Goal: Transaction & Acquisition: Purchase product/service

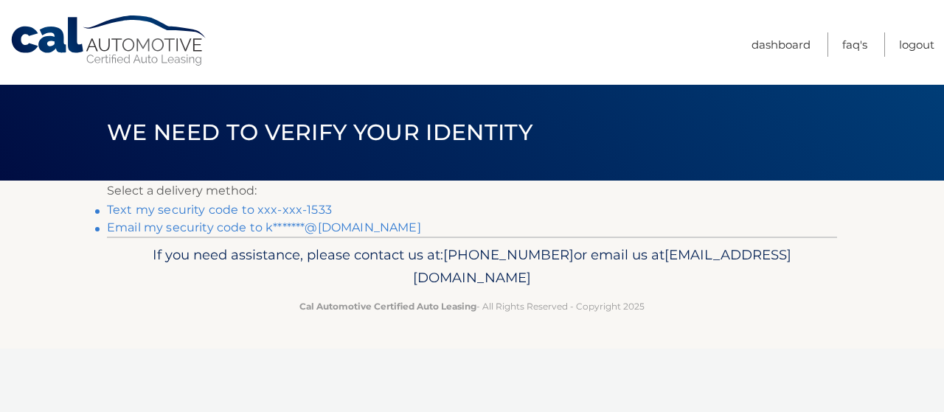
click at [215, 209] on link "Text my security code to xxx-xxx-1533" at bounding box center [219, 210] width 225 height 14
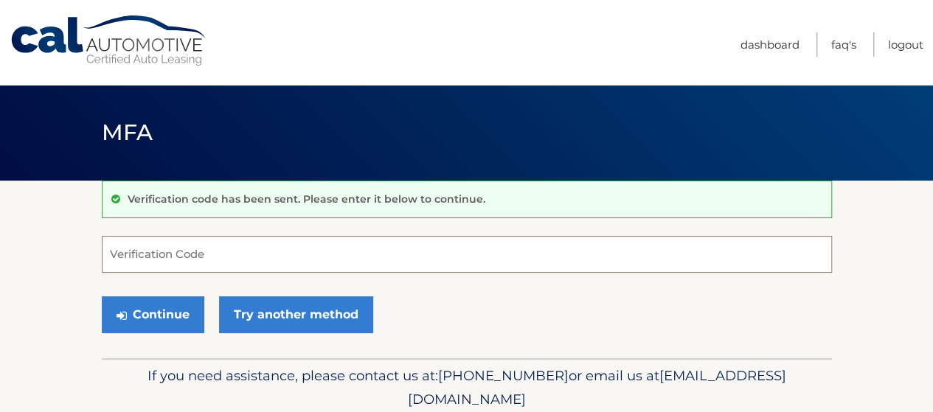
click at [193, 258] on input "Verification Code" at bounding box center [467, 254] width 730 height 37
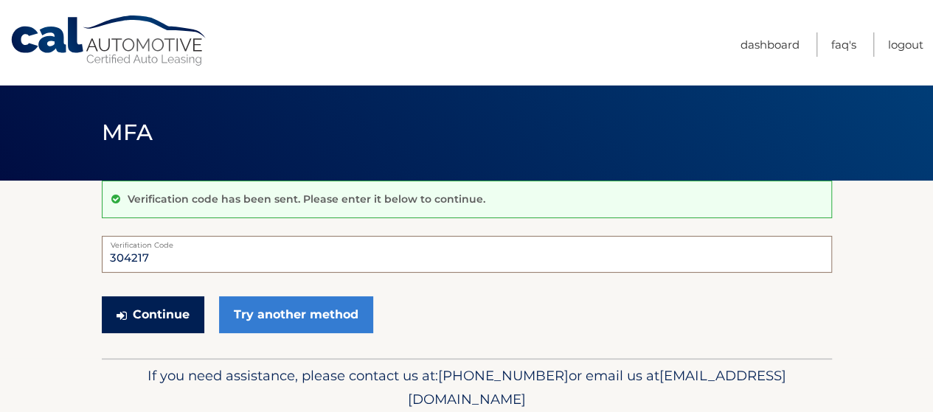
type input "304217"
click at [170, 314] on button "Continue" at bounding box center [153, 315] width 103 height 37
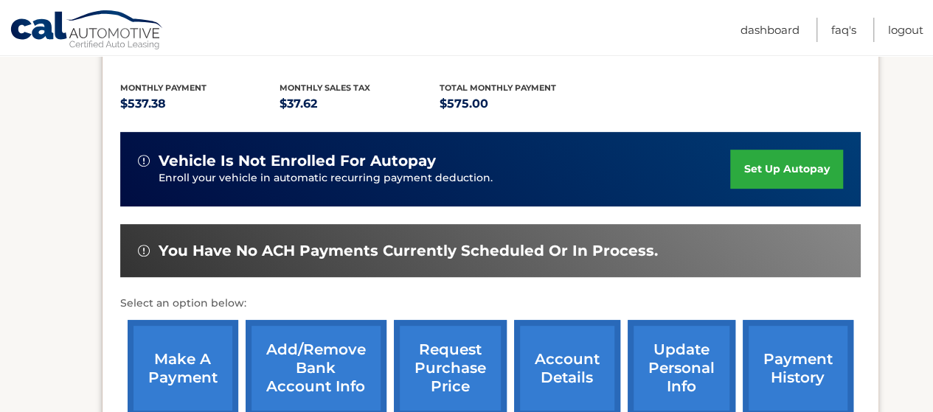
scroll to position [369, 0]
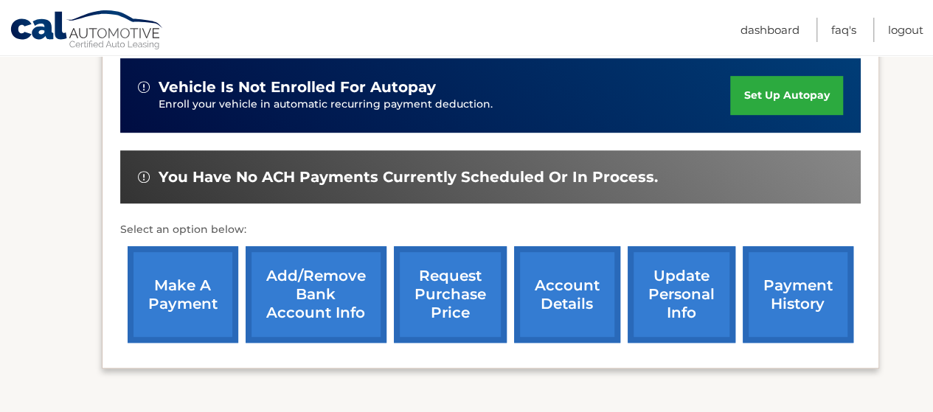
click at [187, 303] on link "make a payment" at bounding box center [183, 294] width 111 height 97
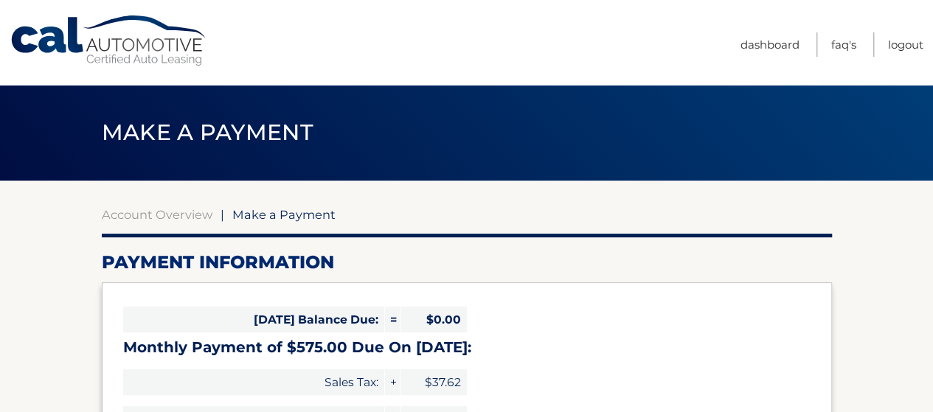
select select "ODU2Y2QzMjgtMzBmYy00Mjg2LWJlZjUtN2QyMTIyYjVmMzQ2"
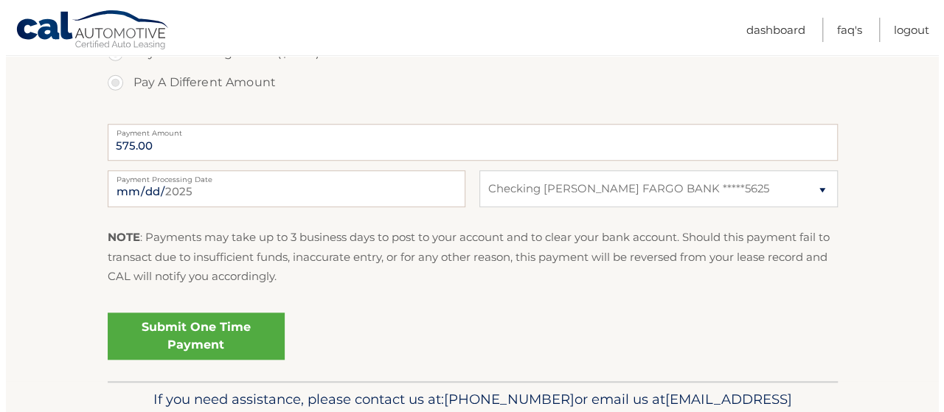
scroll to position [590, 0]
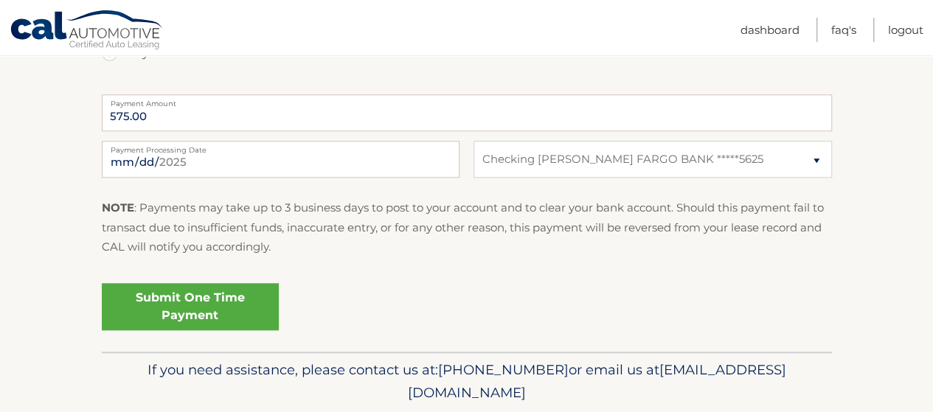
click at [198, 308] on link "Submit One Time Payment" at bounding box center [190, 306] width 177 height 47
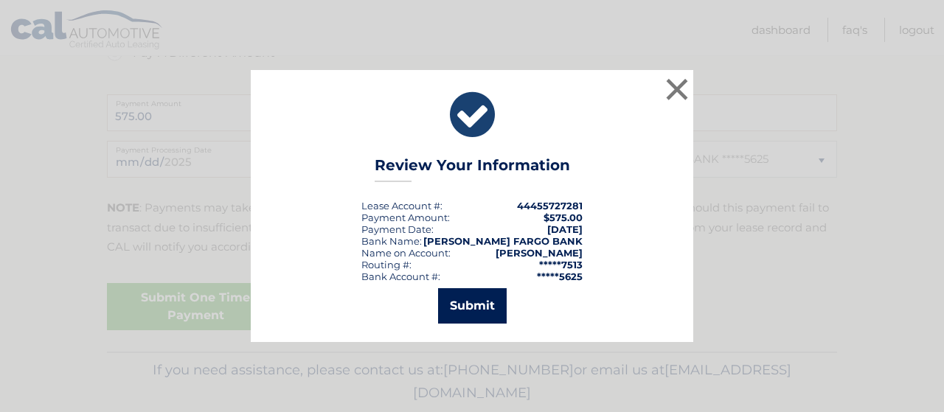
click at [459, 314] on button "Submit" at bounding box center [472, 305] width 69 height 35
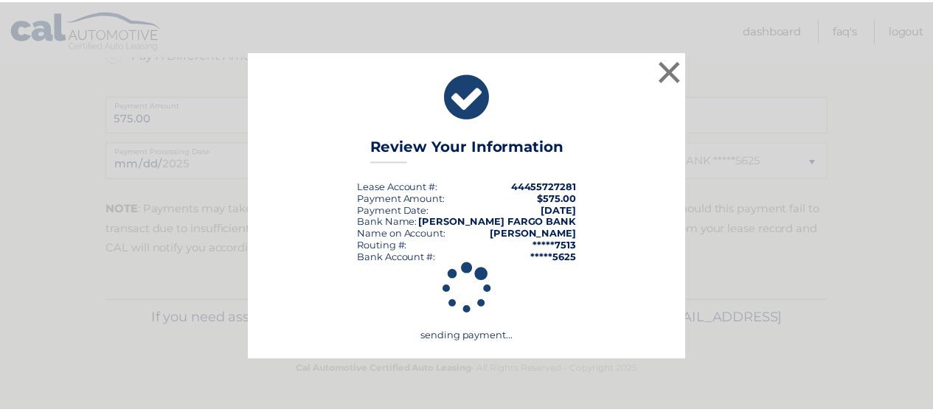
scroll to position [587, 0]
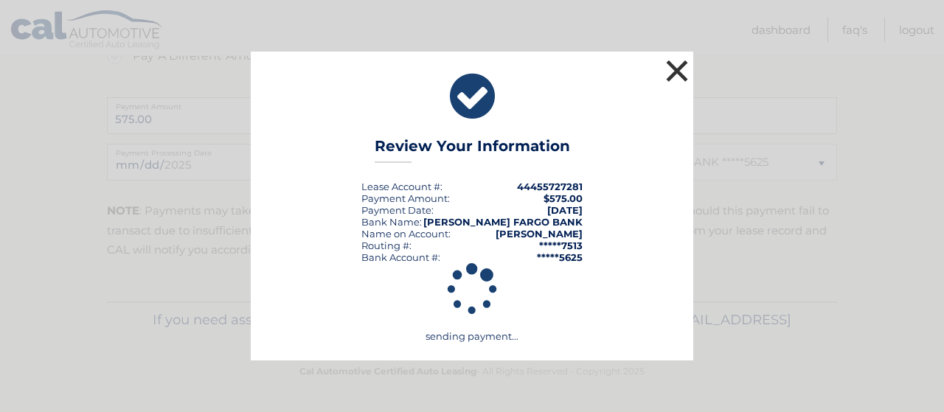
click at [676, 66] on button "×" at bounding box center [678, 71] width 30 height 30
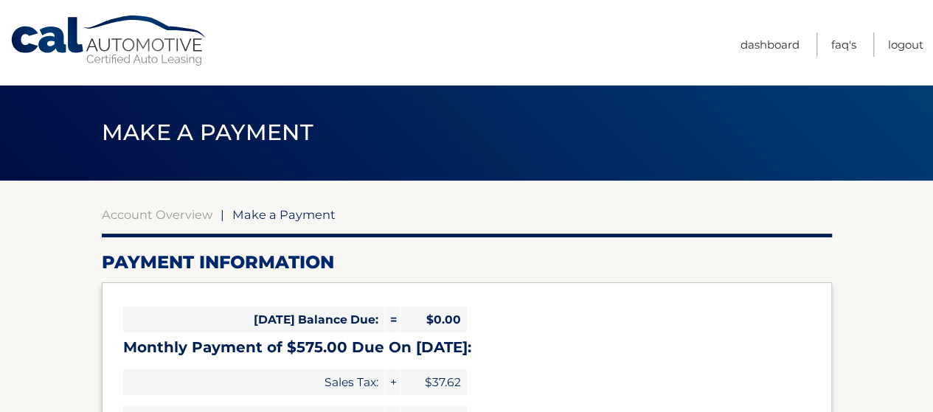
scroll to position [0, 0]
click at [897, 45] on link "Logout" at bounding box center [905, 44] width 35 height 24
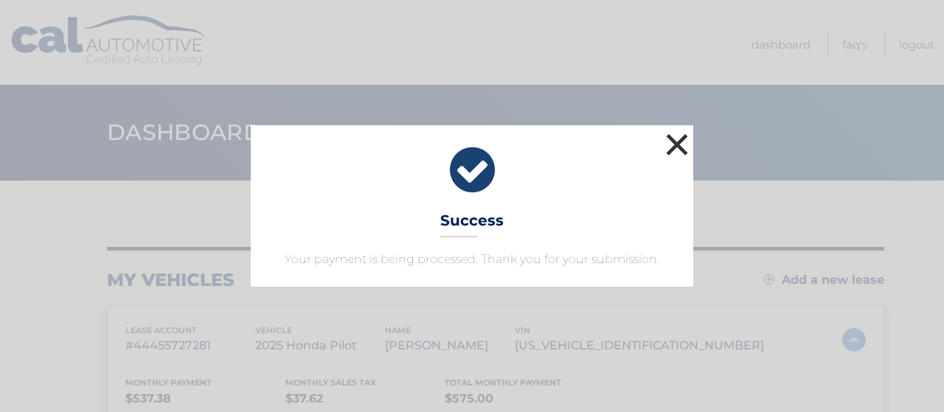
click at [679, 145] on button "×" at bounding box center [678, 145] width 30 height 30
